Goal: Task Accomplishment & Management: Complete application form

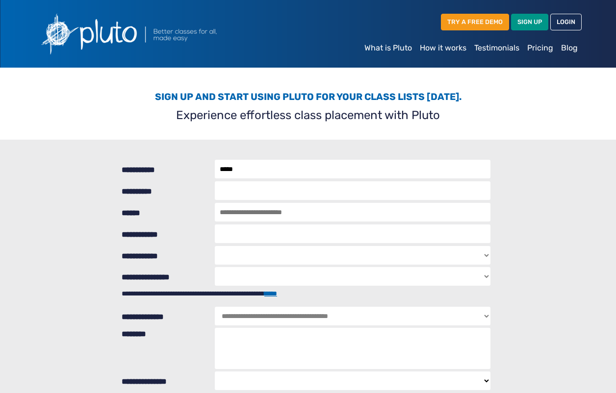
type input "*****"
type input "****"
type input "**********"
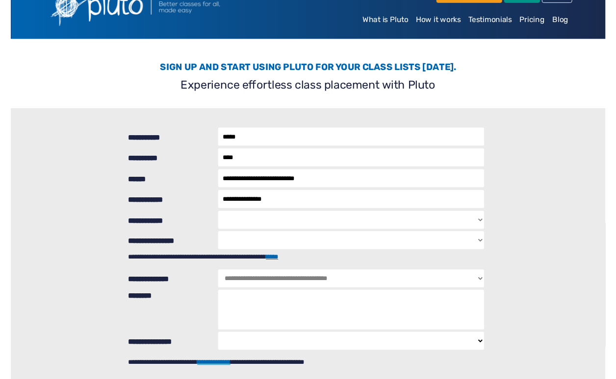
scroll to position [28, 0]
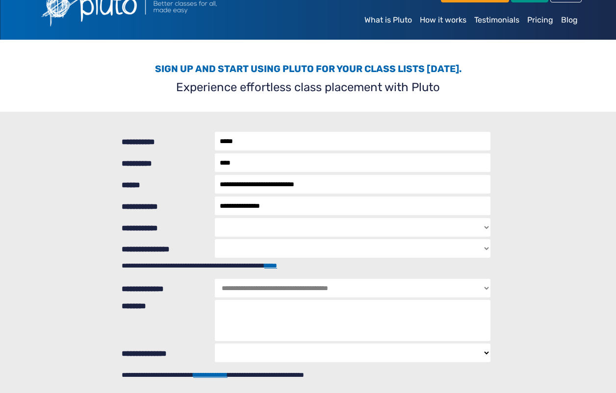
select select "***"
select select "**********"
click at [277, 269] on link "*****" at bounding box center [270, 265] width 13 height 7
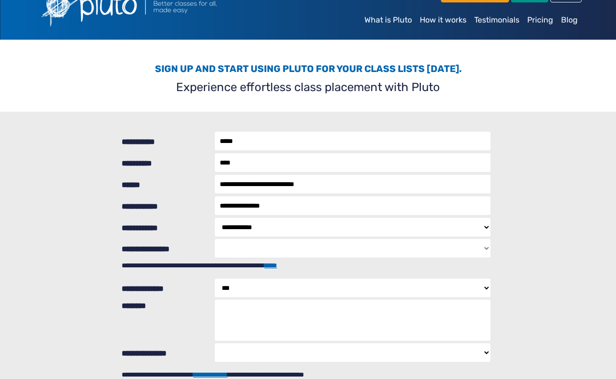
select select "********"
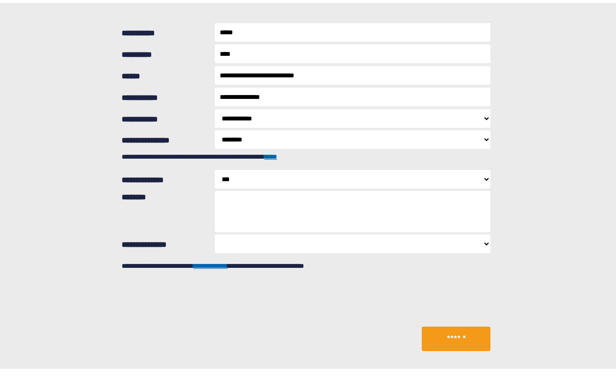
scroll to position [140, 0]
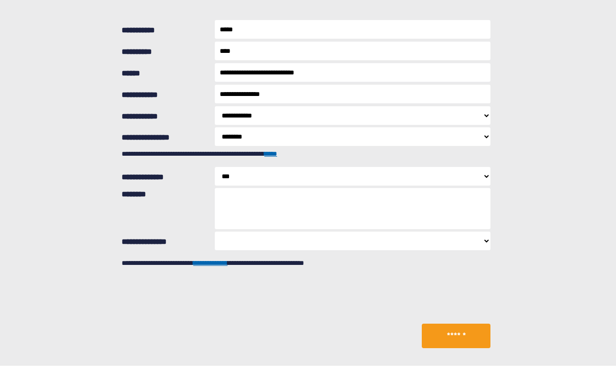
select select "**********"
click at [454, 333] on button "******" at bounding box center [456, 336] width 69 height 25
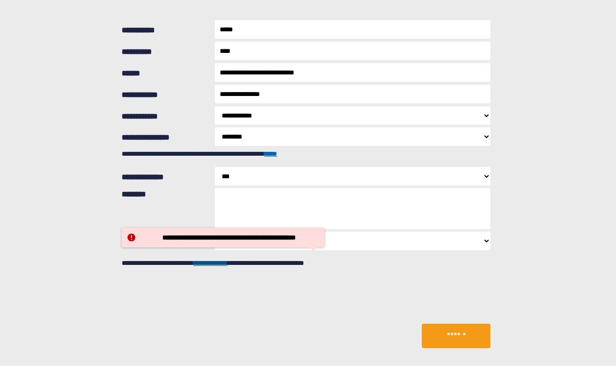
click at [227, 265] on link "**********" at bounding box center [210, 263] width 34 height 7
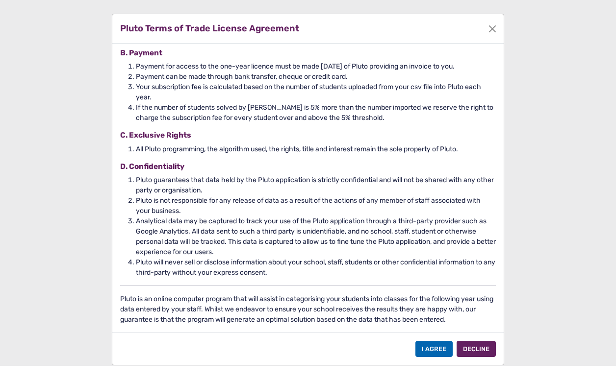
scroll to position [119, 0]
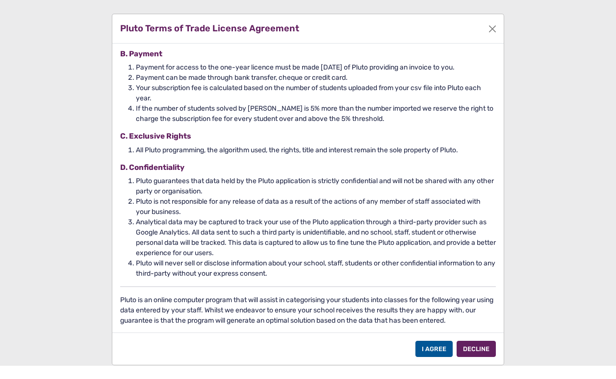
click at [429, 347] on div "I Agree" at bounding box center [433, 349] width 37 height 16
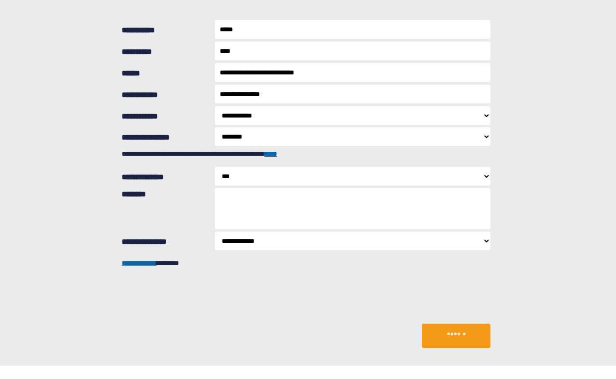
click at [448, 335] on button "******" at bounding box center [456, 336] width 69 height 25
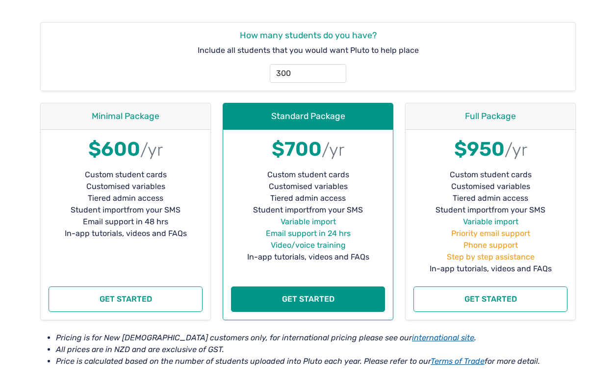
scroll to position [166, 0]
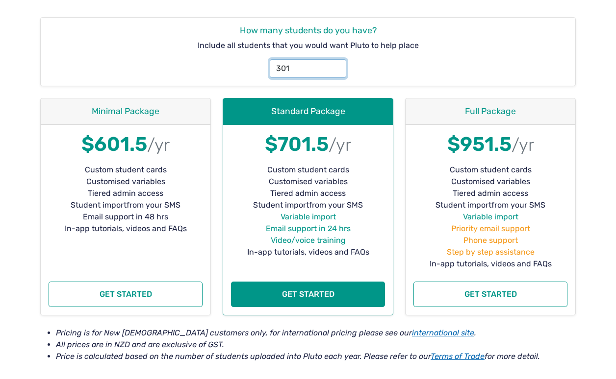
click at [335, 68] on input "301" at bounding box center [308, 68] width 76 height 19
click at [337, 70] on input "300" at bounding box center [308, 68] width 76 height 19
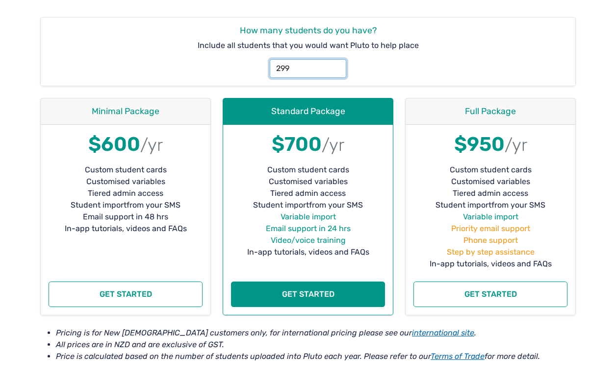
click at [337, 70] on input "299" at bounding box center [308, 68] width 76 height 19
click at [336, 64] on input "300" at bounding box center [308, 68] width 76 height 19
click at [336, 64] on input "301" at bounding box center [308, 68] width 76 height 19
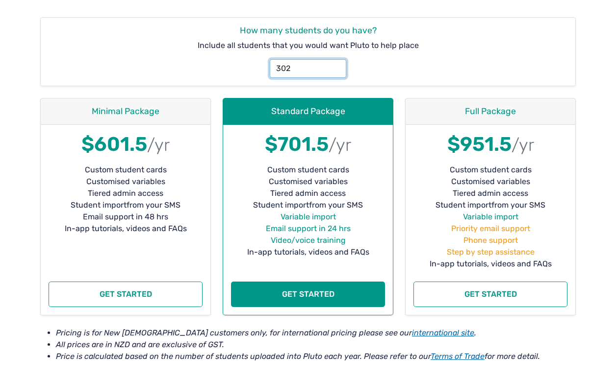
click at [336, 64] on input "302" at bounding box center [308, 68] width 76 height 19
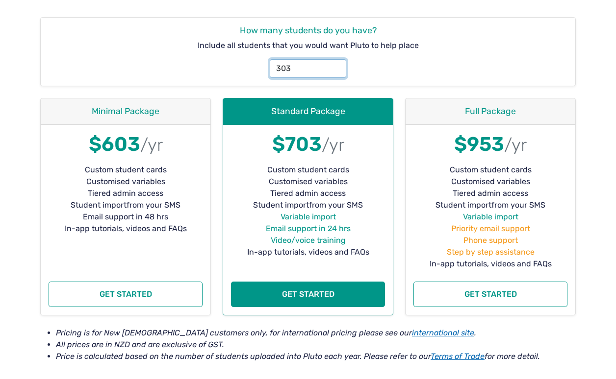
click at [336, 64] on input "303" at bounding box center [308, 68] width 76 height 19
click at [336, 64] on input "304" at bounding box center [308, 68] width 76 height 19
click at [336, 64] on input "305" at bounding box center [308, 68] width 76 height 19
click at [336, 64] on input "316" at bounding box center [308, 68] width 76 height 19
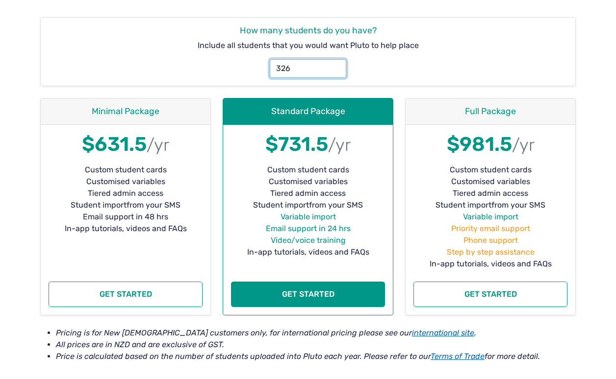
click at [336, 64] on input "326" at bounding box center [308, 68] width 76 height 19
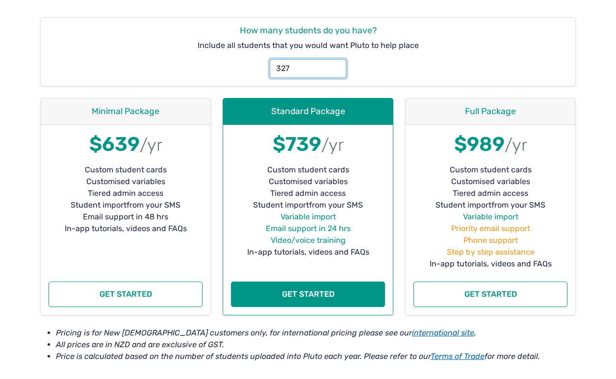
click at [336, 64] on input "327" at bounding box center [308, 68] width 76 height 19
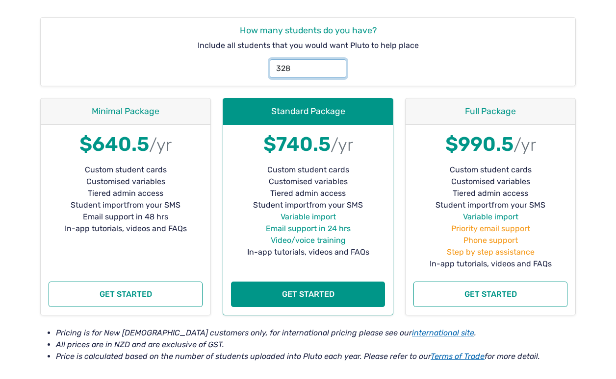
click at [336, 64] on input "328" at bounding box center [308, 68] width 76 height 19
click at [336, 64] on input "329" at bounding box center [308, 68] width 76 height 19
click at [336, 64] on input "330" at bounding box center [308, 68] width 76 height 19
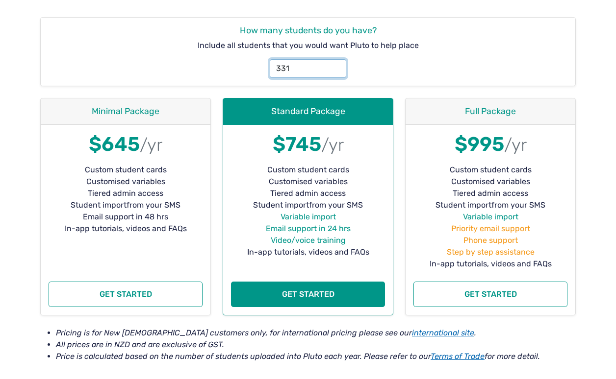
click at [336, 64] on input "331" at bounding box center [308, 68] width 76 height 19
click at [336, 64] on input "332" at bounding box center [308, 68] width 76 height 19
click at [336, 64] on input "333" at bounding box center [308, 68] width 76 height 19
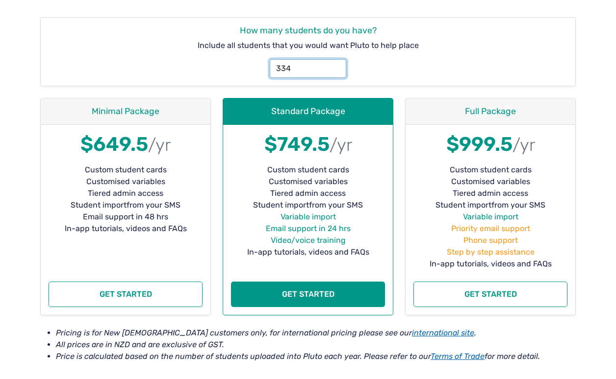
click at [336, 64] on input "334" at bounding box center [308, 68] width 76 height 19
click at [336, 64] on input "335" at bounding box center [308, 68] width 76 height 19
click at [336, 64] on input "336" at bounding box center [308, 68] width 76 height 19
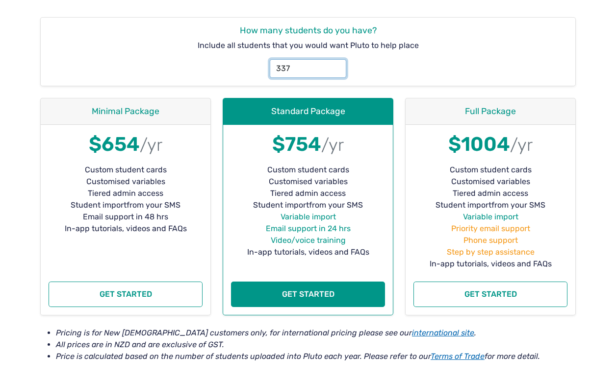
click at [336, 64] on input "337" at bounding box center [308, 68] width 76 height 19
click at [336, 64] on input "338" at bounding box center [308, 68] width 76 height 19
click at [336, 64] on input "339" at bounding box center [308, 68] width 76 height 19
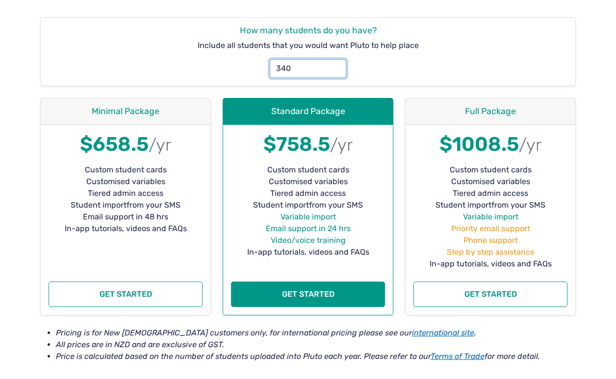
click at [336, 64] on input "340" at bounding box center [308, 68] width 76 height 19
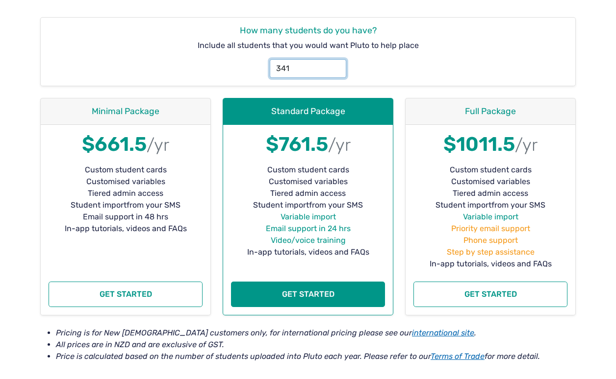
click at [336, 64] on input "341" at bounding box center [308, 68] width 76 height 19
click at [336, 64] on input "342" at bounding box center [308, 68] width 76 height 19
click at [336, 64] on input "343" at bounding box center [308, 68] width 76 height 19
click at [336, 64] on input "344" at bounding box center [308, 68] width 76 height 19
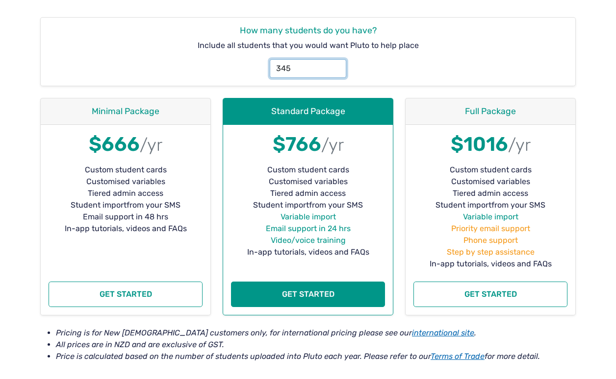
click at [336, 64] on input "345" at bounding box center [308, 68] width 76 height 19
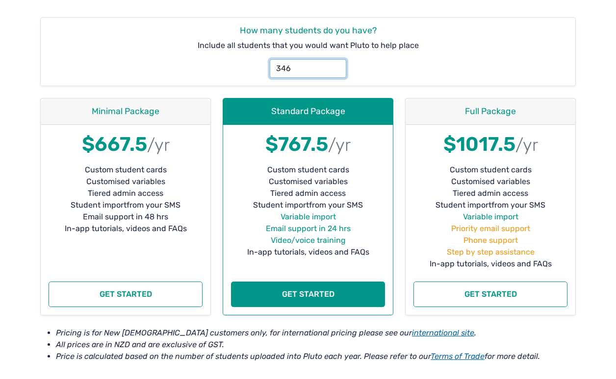
click at [336, 64] on input "346" at bounding box center [308, 68] width 76 height 19
click at [336, 64] on input "347" at bounding box center [308, 68] width 76 height 19
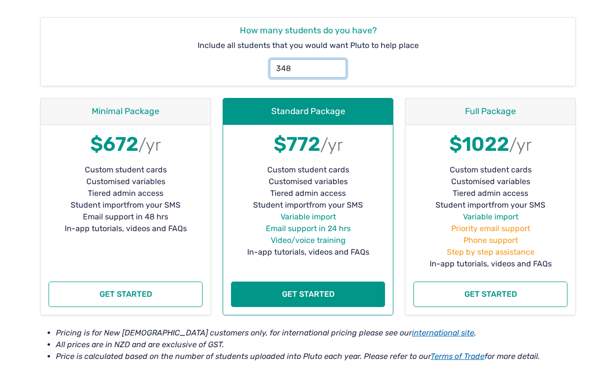
click at [336, 64] on input "348" at bounding box center [308, 68] width 76 height 19
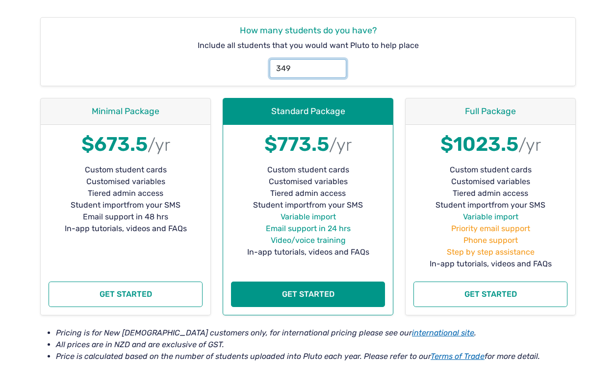
click at [336, 64] on input "349" at bounding box center [308, 68] width 76 height 19
click at [336, 64] on input "350" at bounding box center [308, 68] width 76 height 19
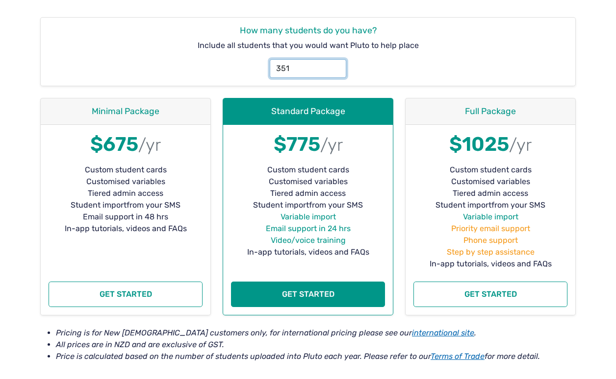
click at [336, 64] on input "351" at bounding box center [308, 68] width 76 height 19
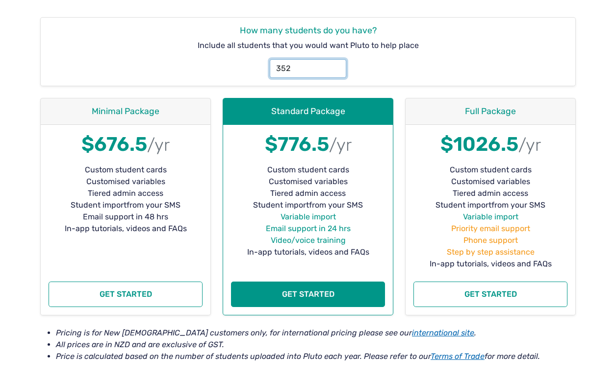
click at [336, 64] on input "352" at bounding box center [308, 68] width 76 height 19
click at [336, 64] on input "353" at bounding box center [308, 68] width 76 height 19
click at [336, 64] on input "354" at bounding box center [308, 68] width 76 height 19
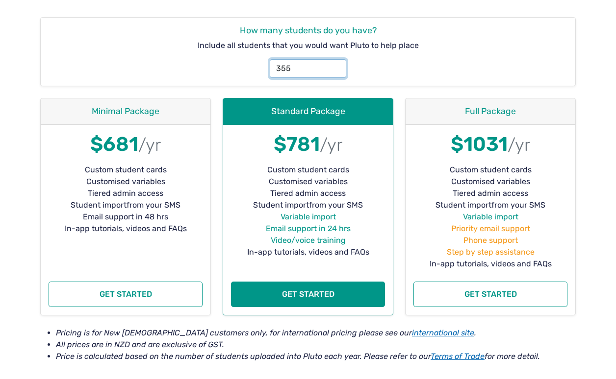
click at [336, 64] on input "355" at bounding box center [308, 68] width 76 height 19
click at [336, 64] on input "356" at bounding box center [308, 68] width 76 height 19
click at [336, 64] on input "357" at bounding box center [308, 68] width 76 height 19
click at [336, 64] on input "358" at bounding box center [308, 68] width 76 height 19
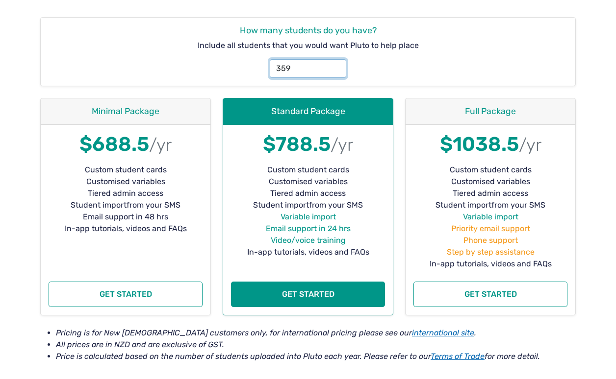
click at [336, 64] on input "359" at bounding box center [308, 68] width 76 height 19
type input "360"
click at [336, 64] on input "360" at bounding box center [308, 68] width 76 height 19
